Goal: Transaction & Acquisition: Purchase product/service

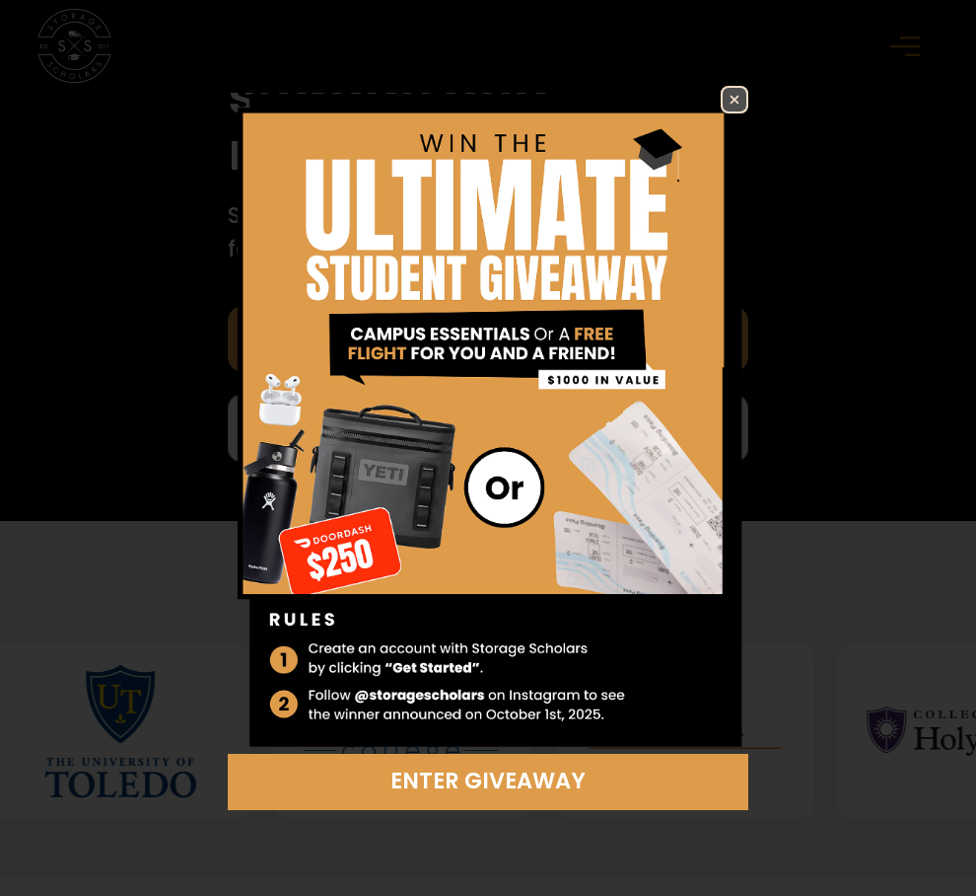
scroll to position [963, 0]
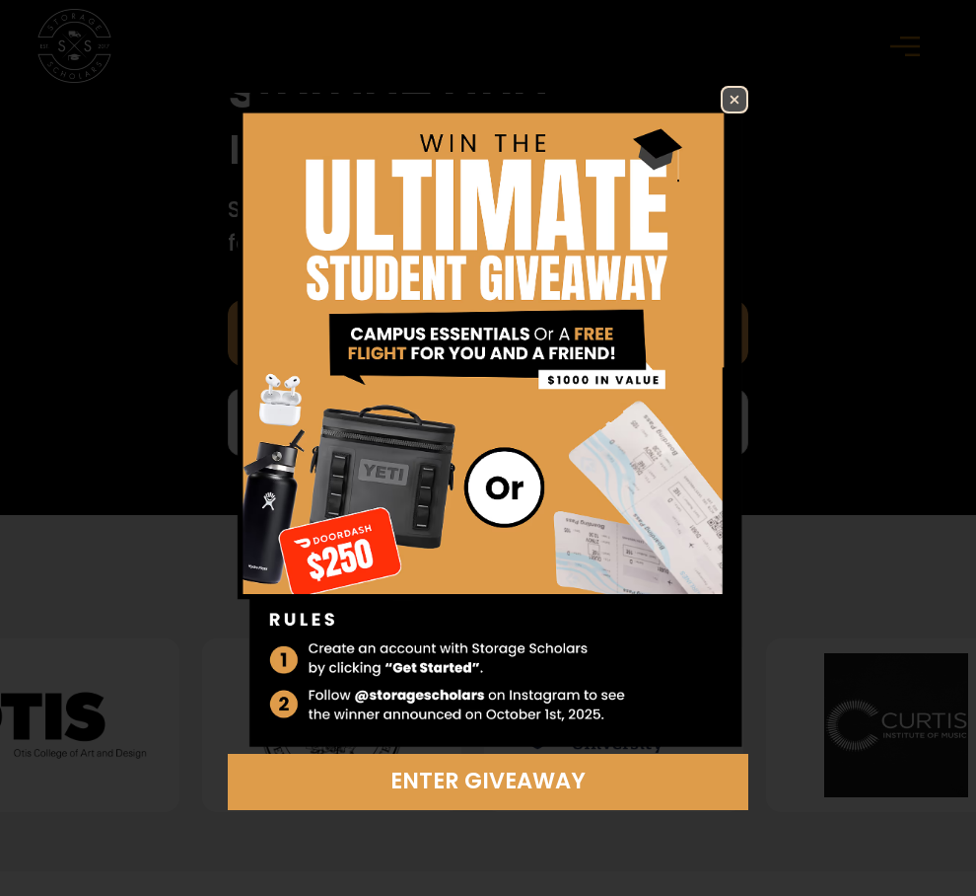
click at [737, 91] on img at bounding box center [735, 100] width 24 height 24
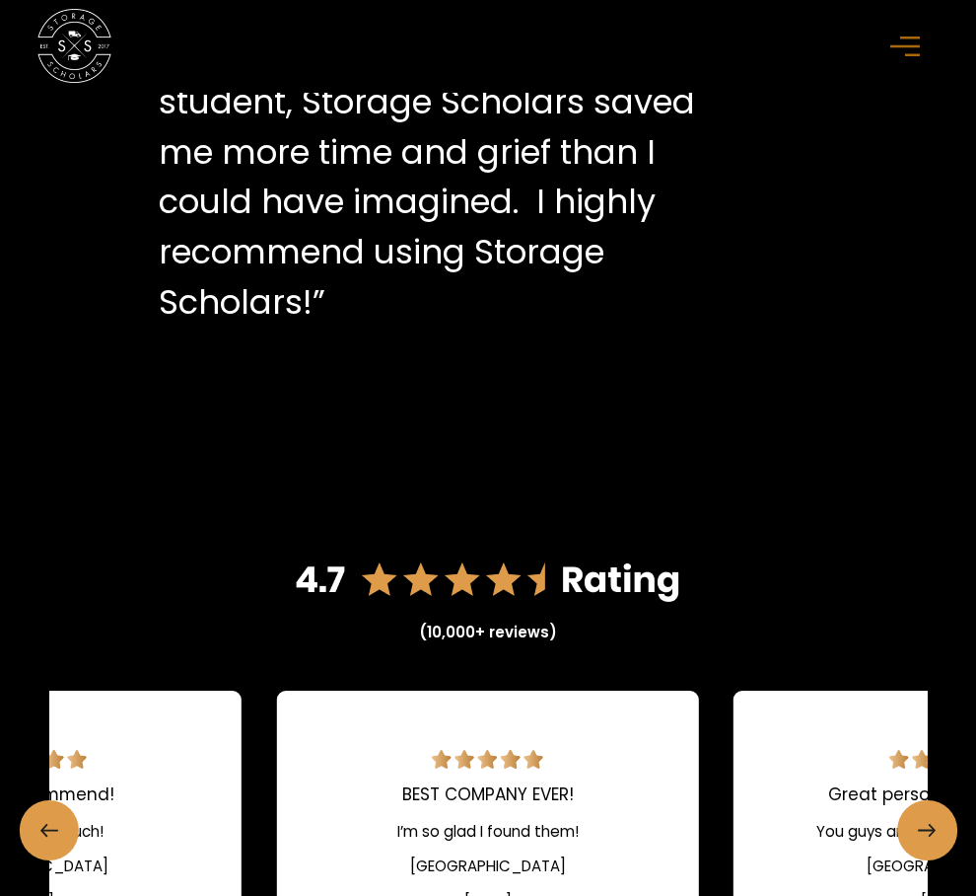
scroll to position [4374, 0]
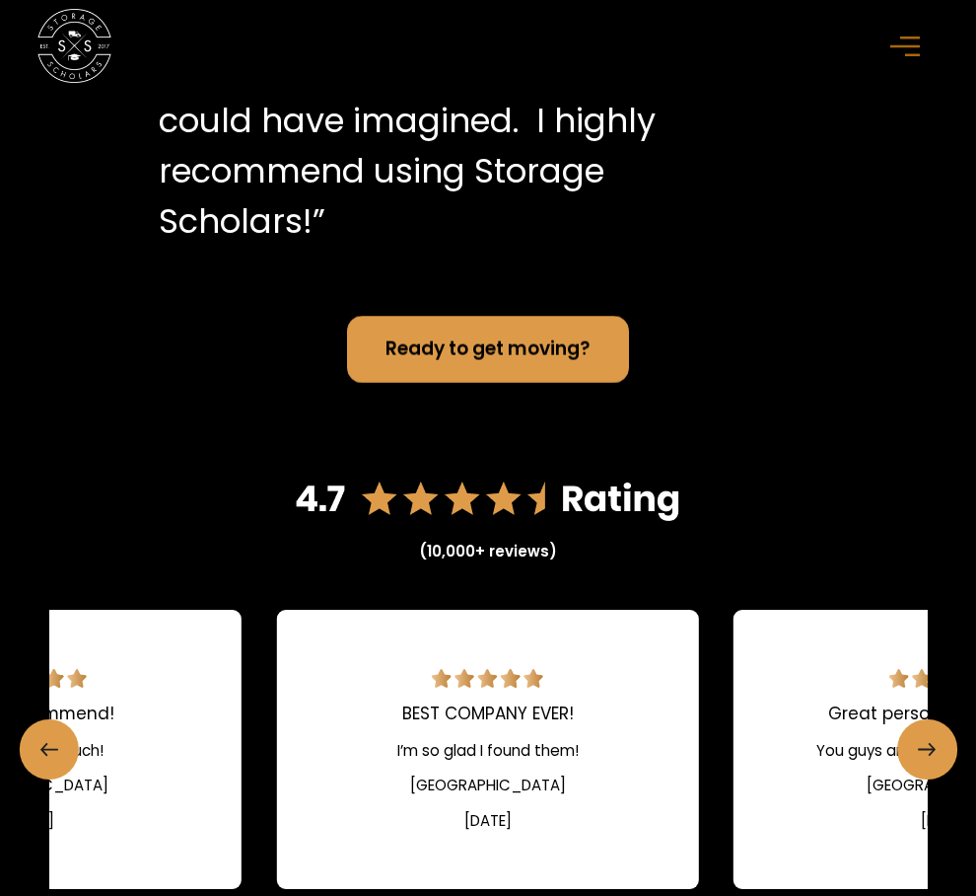
click at [892, 45] on rect "menu" at bounding box center [906, 46] width 30 height 3
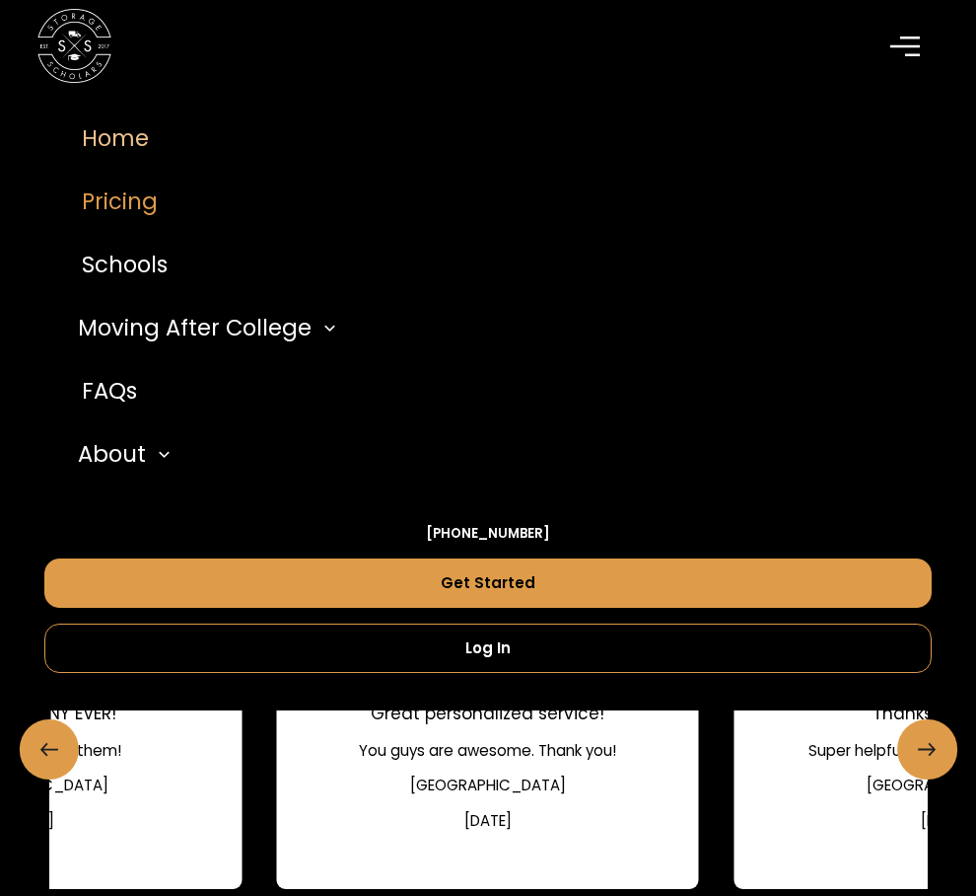
click at [126, 209] on link "Pricing" at bounding box center [488, 202] width 888 height 63
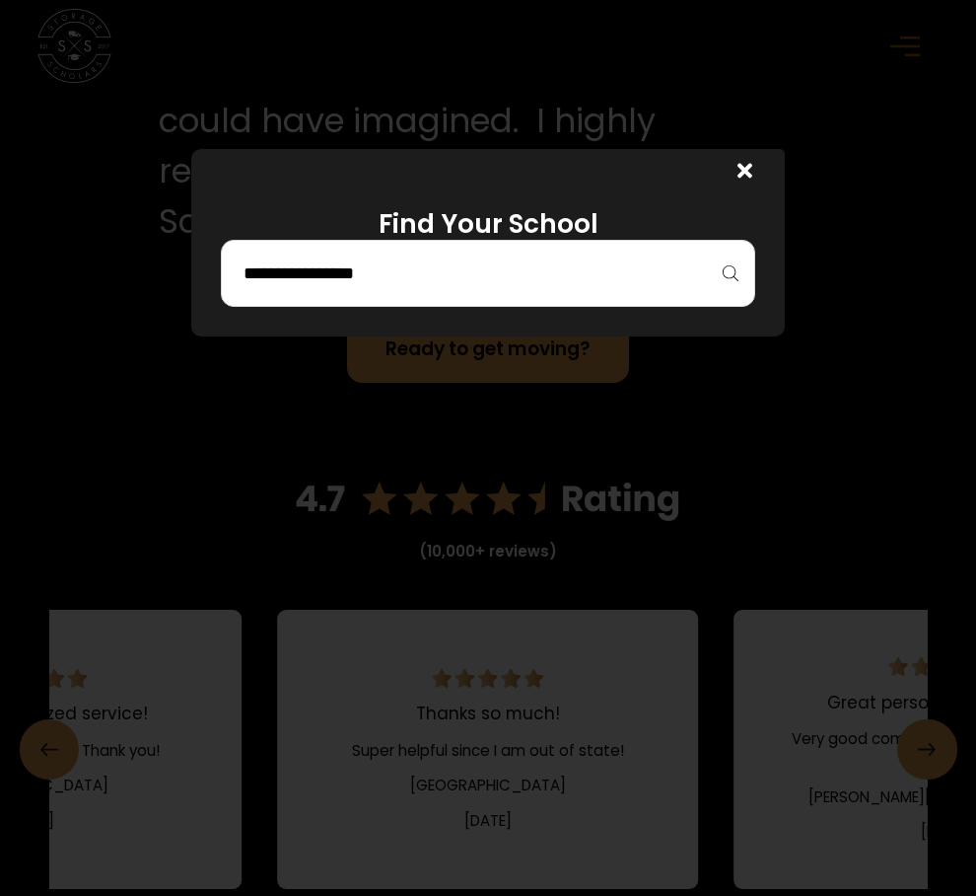
click at [407, 243] on div at bounding box center [488, 273] width 535 height 67
click at [404, 273] on input "search" at bounding box center [488, 273] width 493 height 34
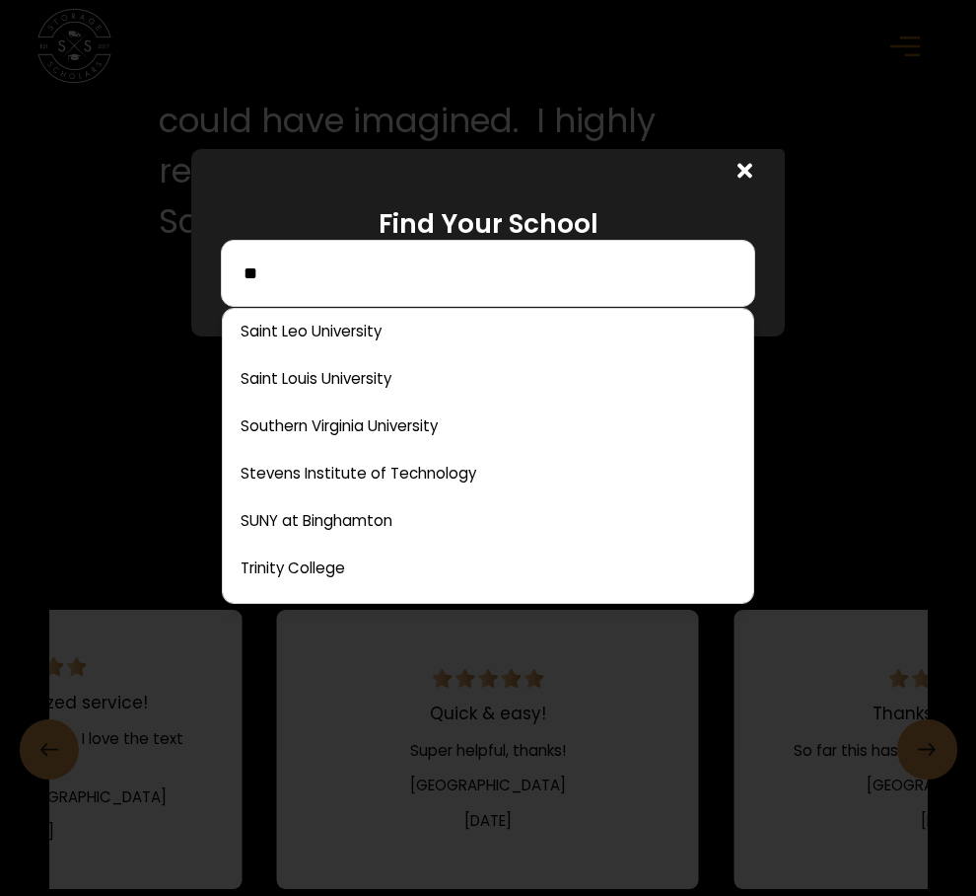
scroll to position [0, 0]
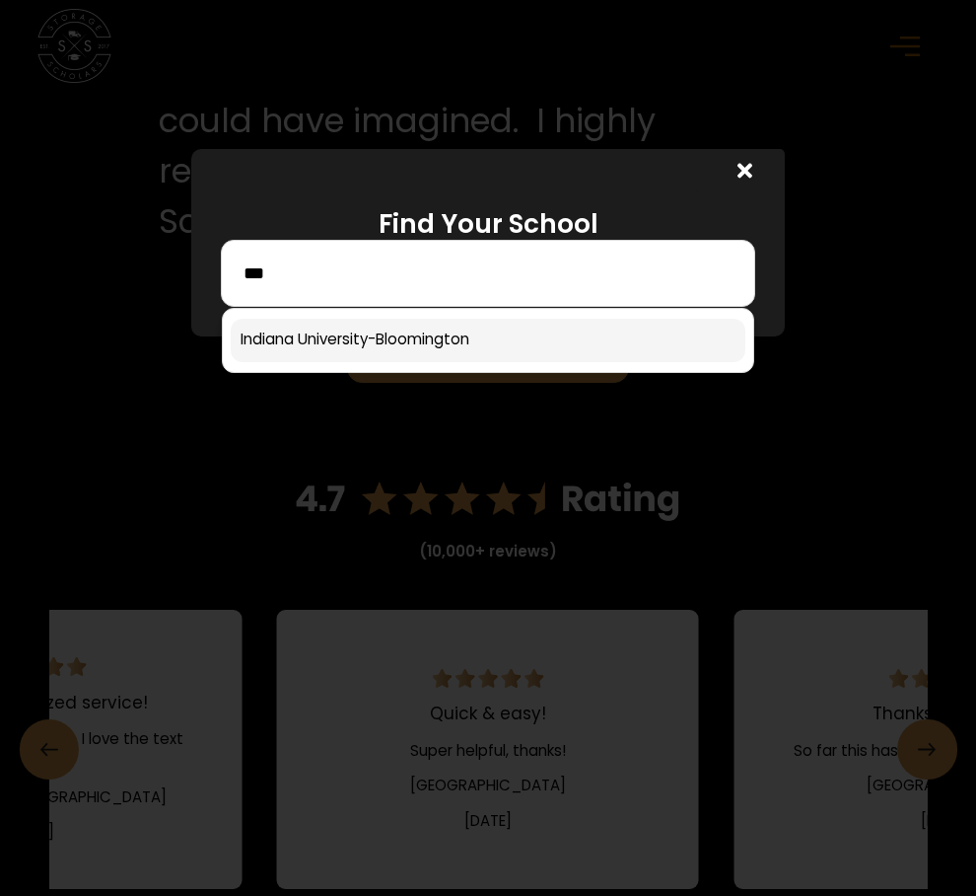
type input "***"
click at [390, 333] on link at bounding box center [488, 340] width 515 height 43
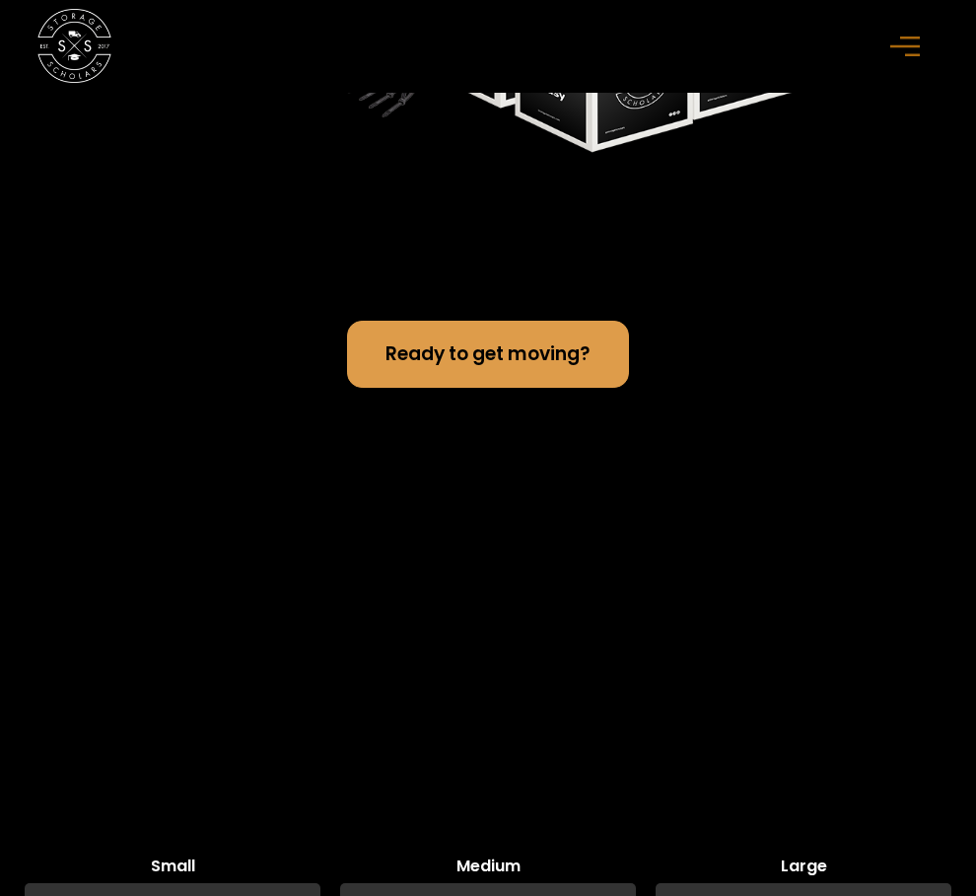
scroll to position [5108, 0]
